Goal: Transaction & Acquisition: Purchase product/service

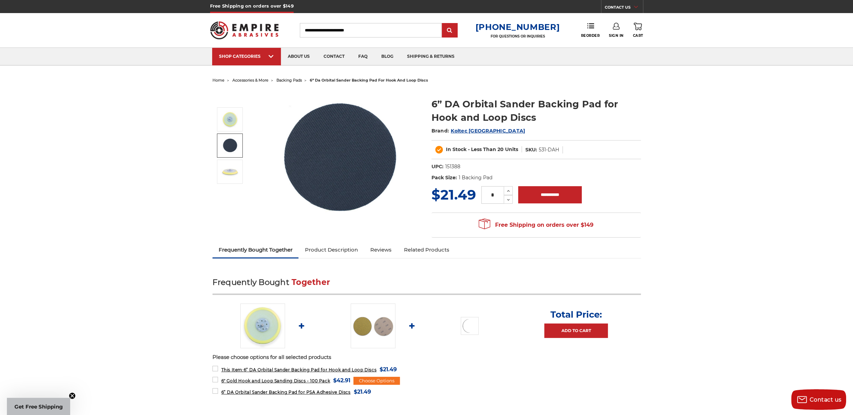
click at [234, 148] on img at bounding box center [229, 145] width 17 height 17
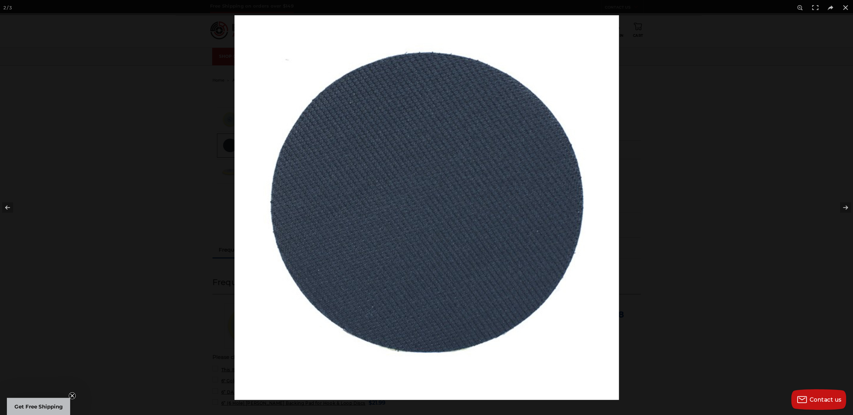
click at [234, 148] on div at bounding box center [426, 207] width 853 height 415
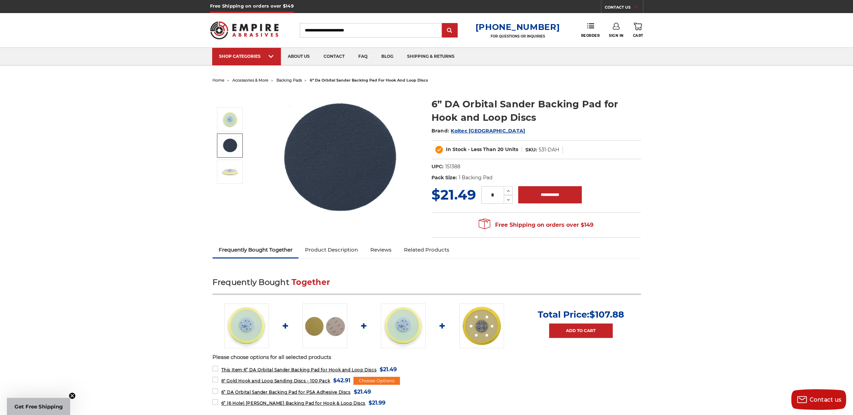
click at [327, 330] on img at bounding box center [325, 325] width 45 height 45
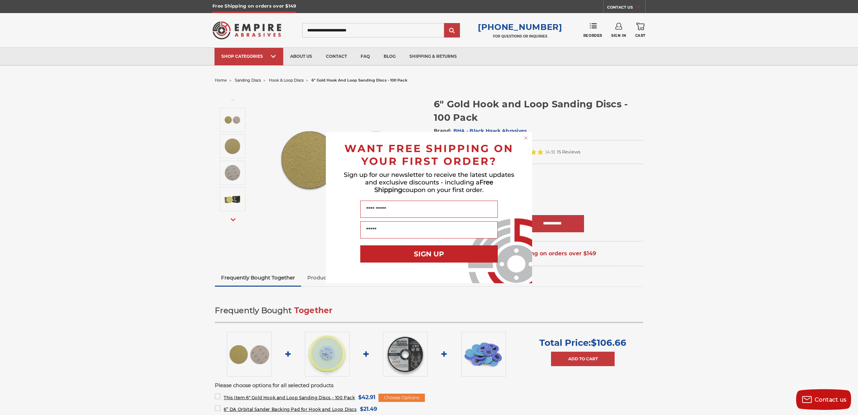
click at [139, 108] on div "Close dialog WANT FREE SHIPPING ON YOUR FIRST ORDER? Sign up for our newsletter…" at bounding box center [429, 207] width 858 height 415
